Goal: Find specific page/section: Find specific page/section

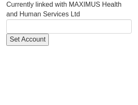
click at [135, 46] on html "Currently linked with MAXIMUS Health and Human Services Ltd Set Account" at bounding box center [69, 23] width 138 height 46
